Goal: Task Accomplishment & Management: Complete application form

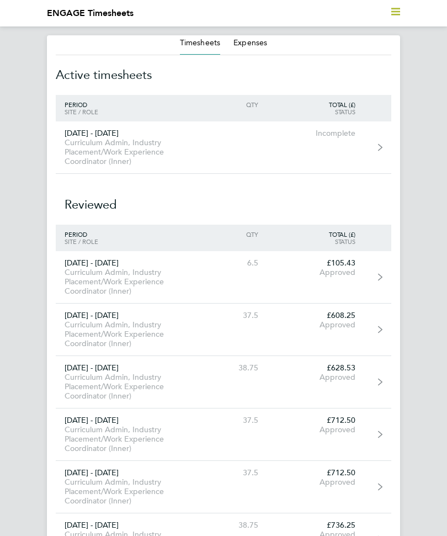
click at [328, 156] on link "[DATE] - [DATE] Curriculum Admin, Industry Placement/Work Experience Coordinato…" at bounding box center [224, 148] width 336 height 52
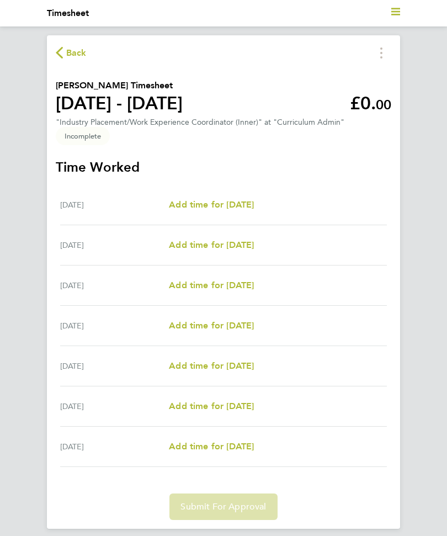
click at [244, 212] on link "Add time for [DATE]" at bounding box center [211, 204] width 85 height 13
select select "60"
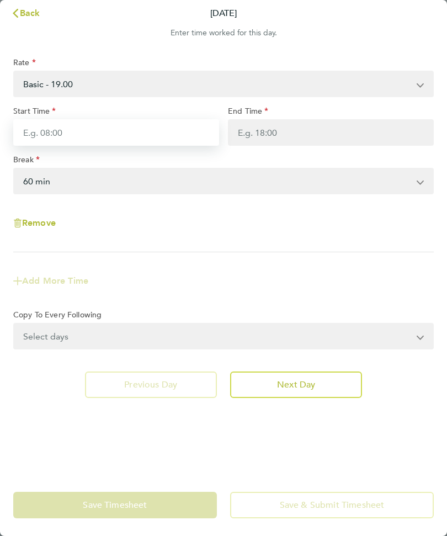
click at [136, 143] on input "Start Time" at bounding box center [116, 132] width 206 height 27
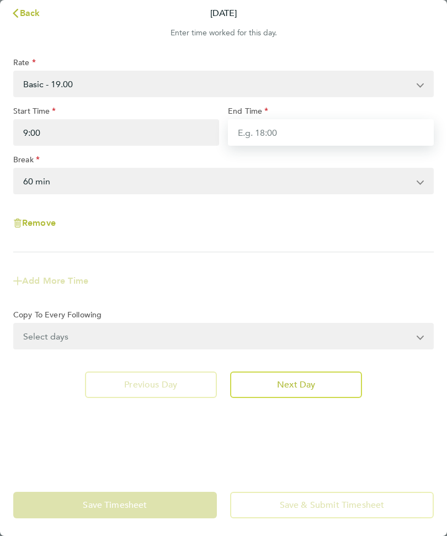
click at [282, 139] on input "End Time" at bounding box center [331, 132] width 206 height 27
type input "09:00"
type input "17:00"
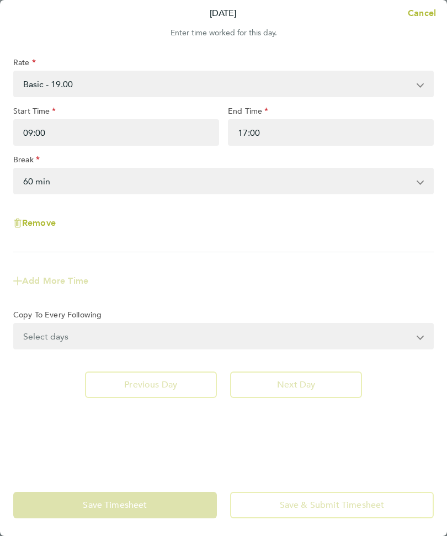
click at [138, 193] on select "0 min 15 min 30 min 45 min 60 min 75 min 90 min" at bounding box center [216, 181] width 405 height 24
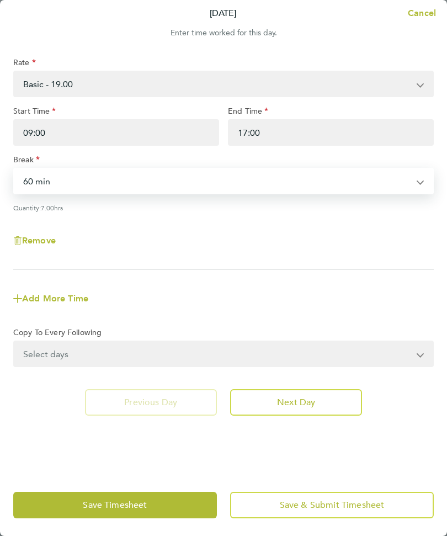
select select "15"
click at [257, 356] on select "Select days Day Weekday (Mon-Fri) Weekend (Sat-Sun) [DATE] [DATE] [DATE] [DATE]…" at bounding box center [217, 354] width 407 height 24
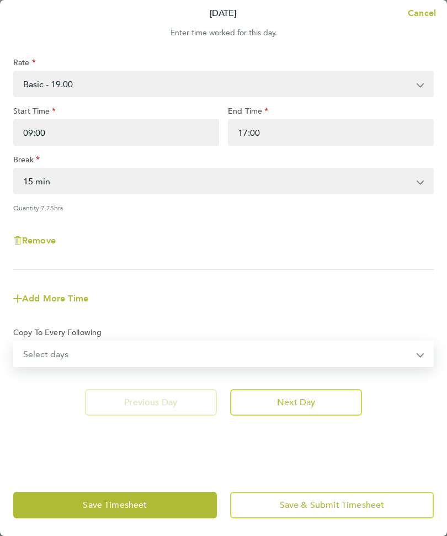
select select "WEEKDAY"
select select "[DATE]"
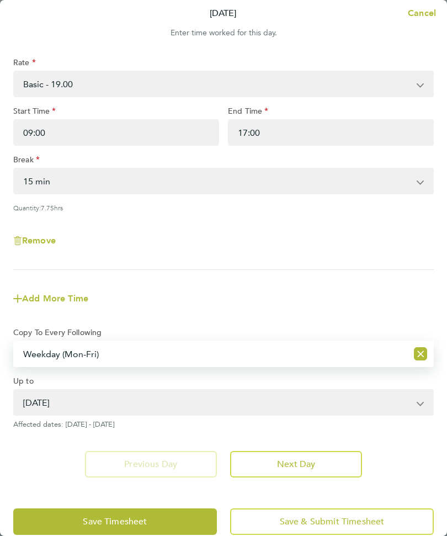
click at [318, 524] on span "Save & Submit Timesheet" at bounding box center [332, 521] width 105 height 11
